Goal: Register for event/course

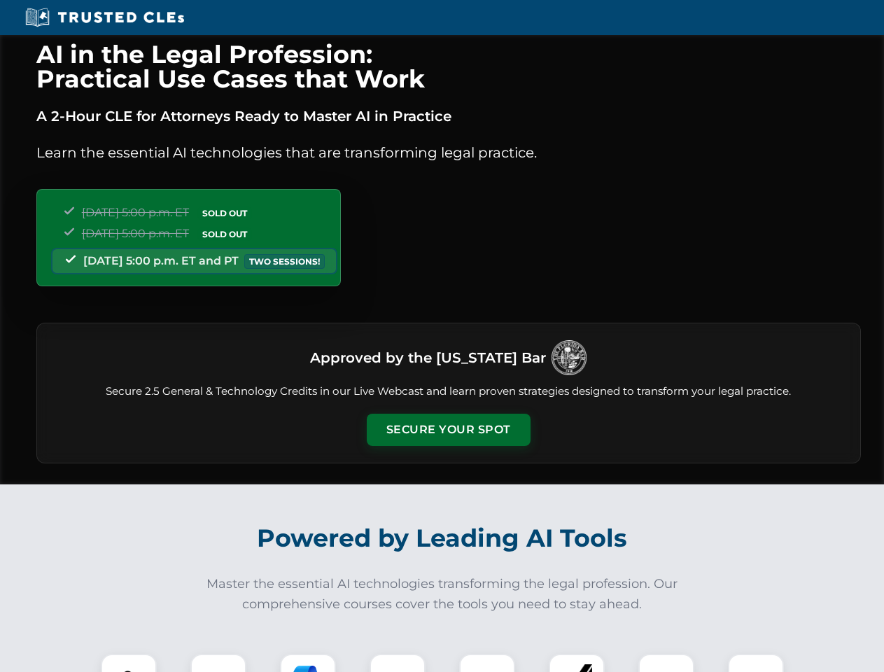
click at [448, 430] on button "Secure Your Spot" at bounding box center [449, 429] width 164 height 32
click at [129, 663] on img at bounding box center [128, 681] width 41 height 41
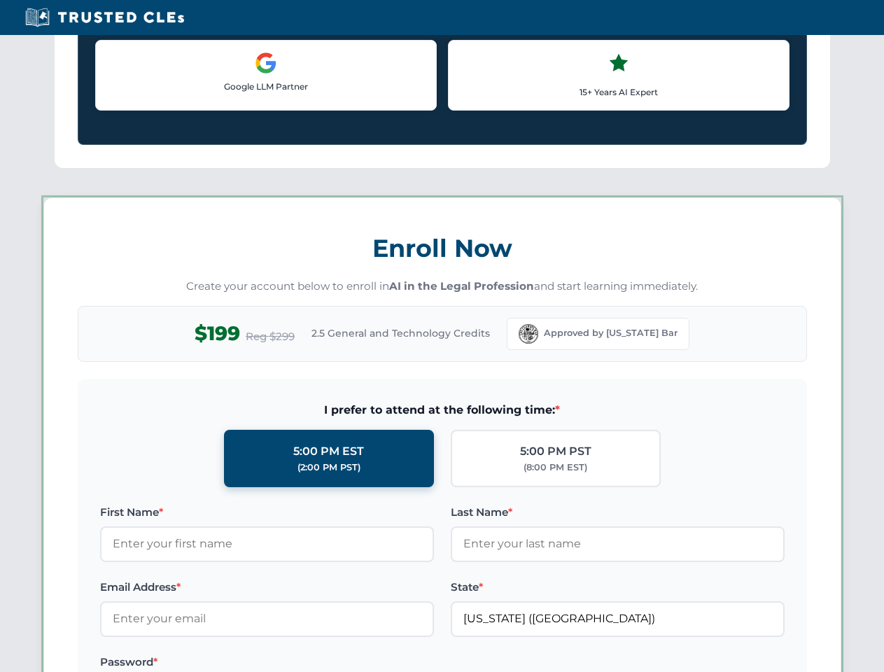
click at [308, 663] on label "Password *" at bounding box center [267, 661] width 334 height 17
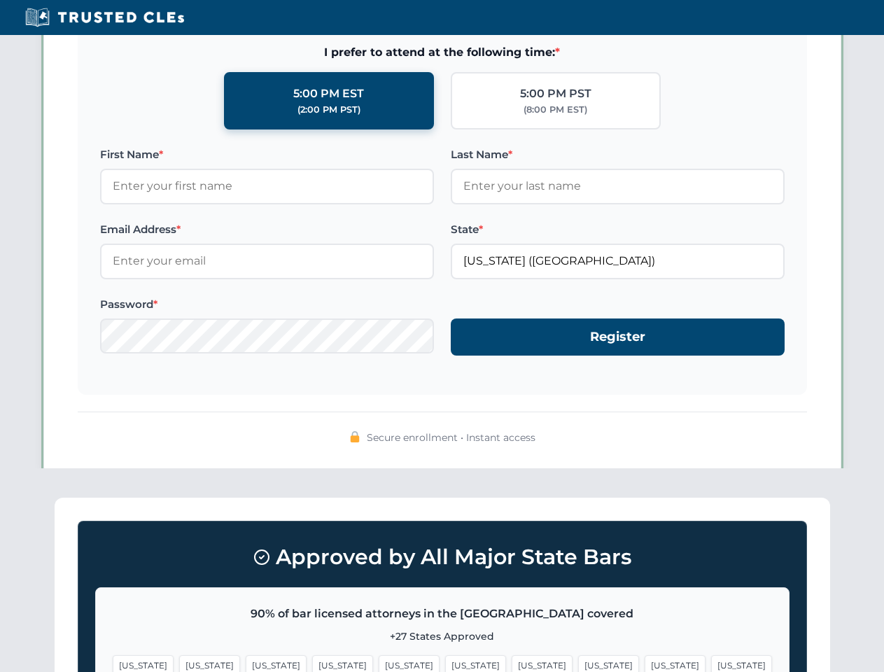
click at [644, 663] on span "[US_STATE]" at bounding box center [674, 665] width 61 height 20
